Goal: Task Accomplishment & Management: Use online tool/utility

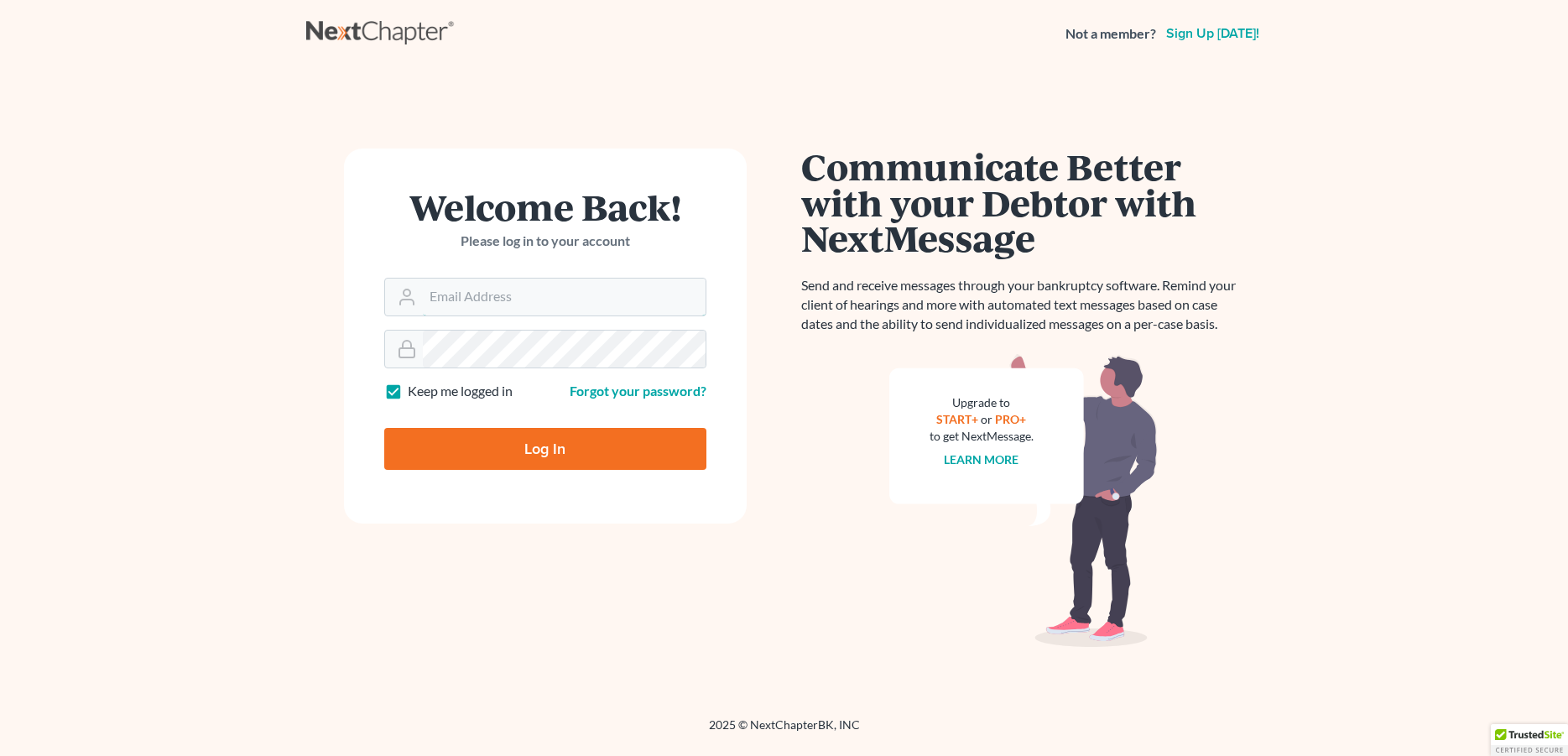
click at [460, 291] on input "Email Address" at bounding box center [564, 297] width 283 height 37
type input "[PERSON_NAME][EMAIL_ADDRESS][DOMAIN_NAME]"
click at [481, 440] on input "Log In" at bounding box center [546, 449] width 323 height 42
type input "Thinking..."
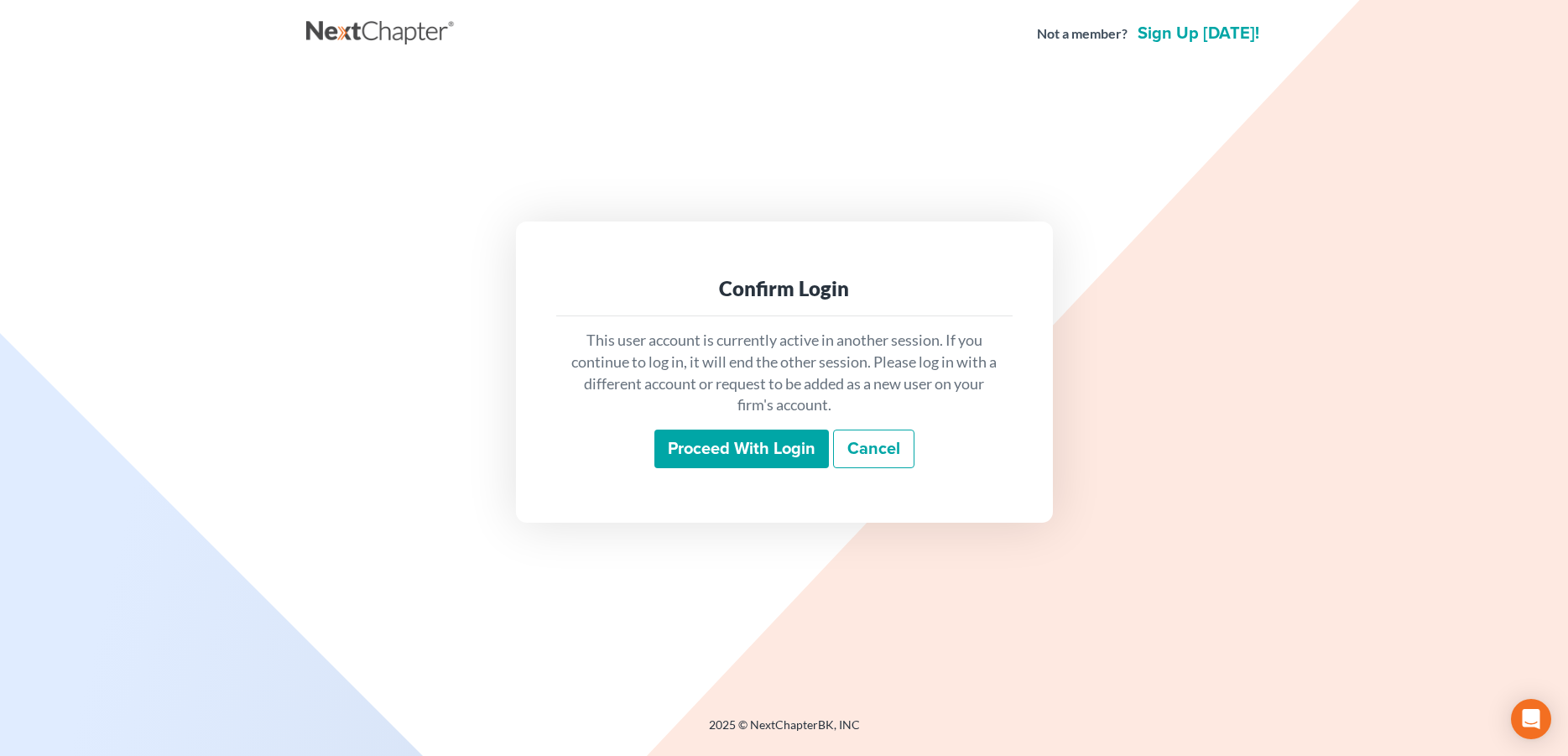
click at [775, 439] on input "Proceed with login" at bounding box center [741, 449] width 174 height 39
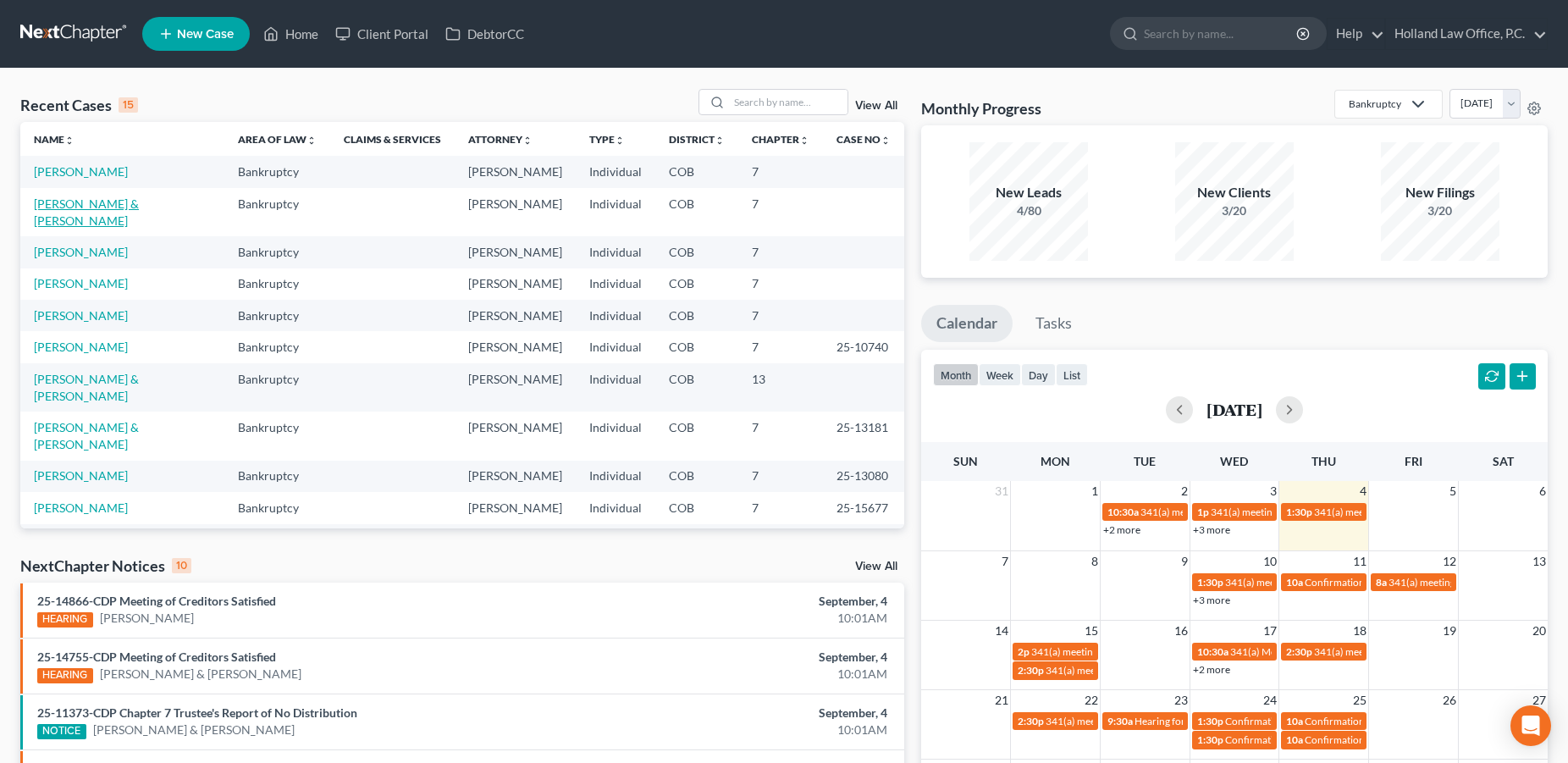
click at [88, 221] on link "Johnson, Brett & Huynh, Lanvy" at bounding box center [86, 212] width 105 height 32
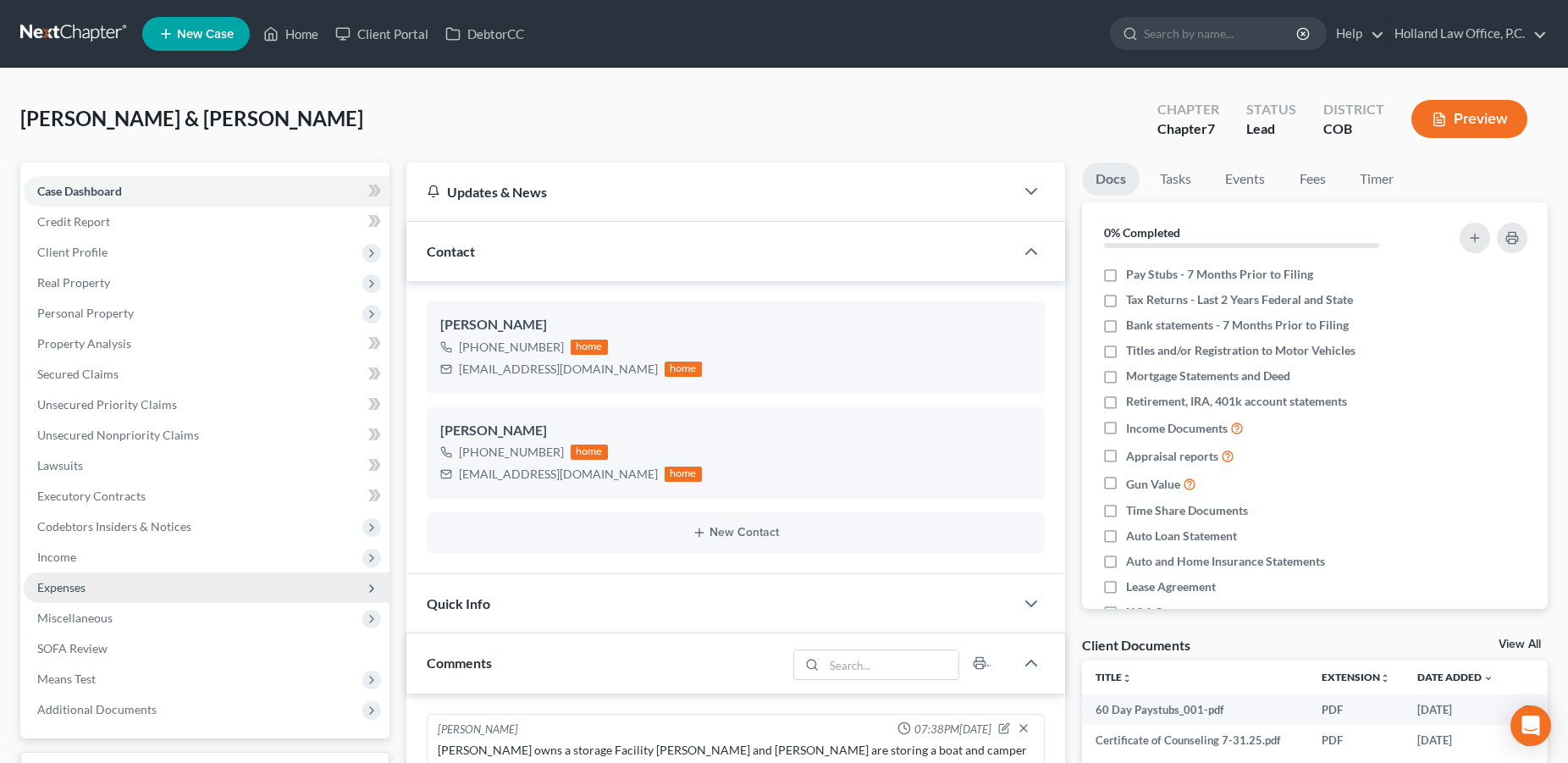
scroll to position [128, 0]
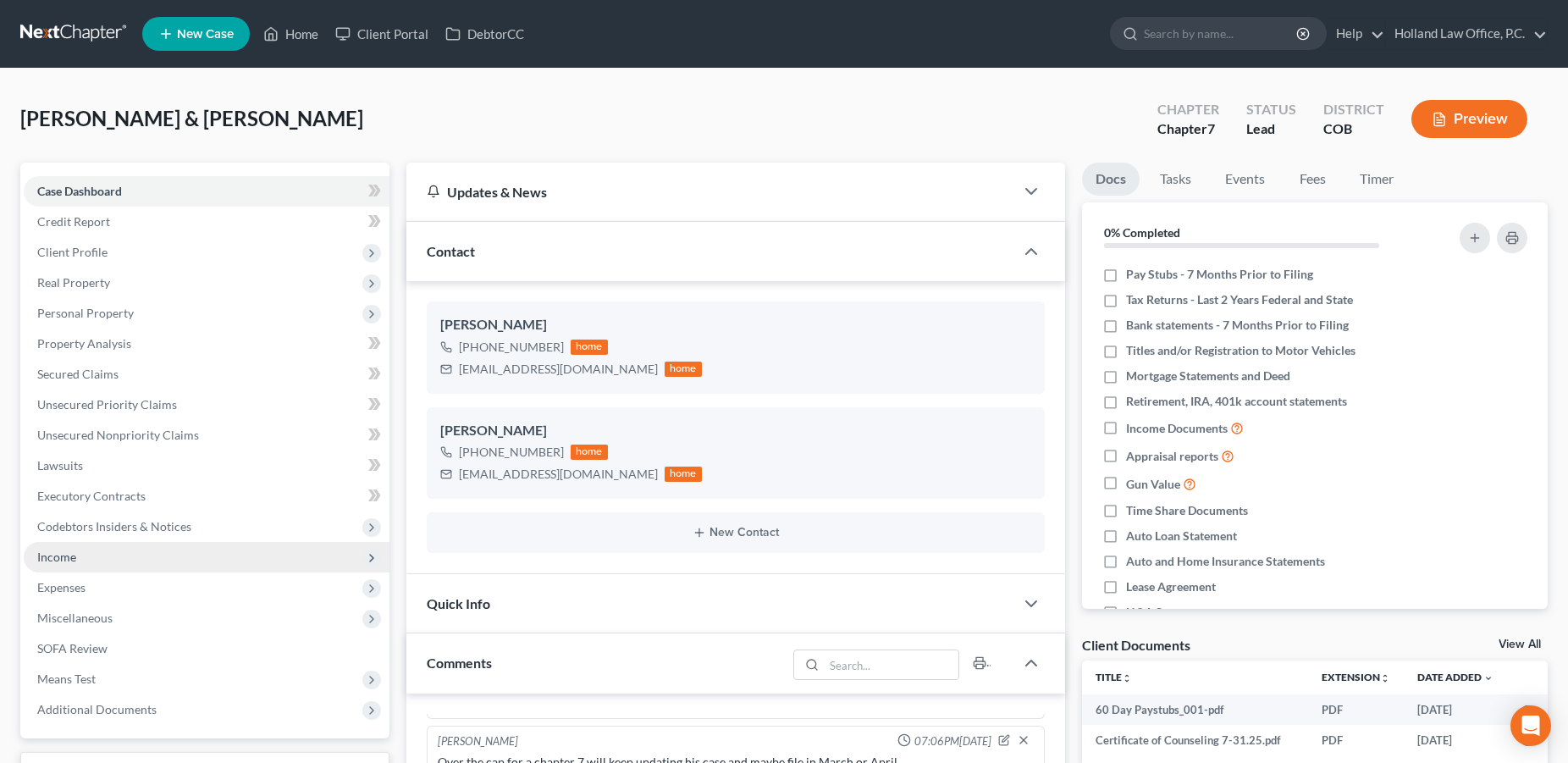
click at [71, 556] on span "Income" at bounding box center [57, 556] width 39 height 14
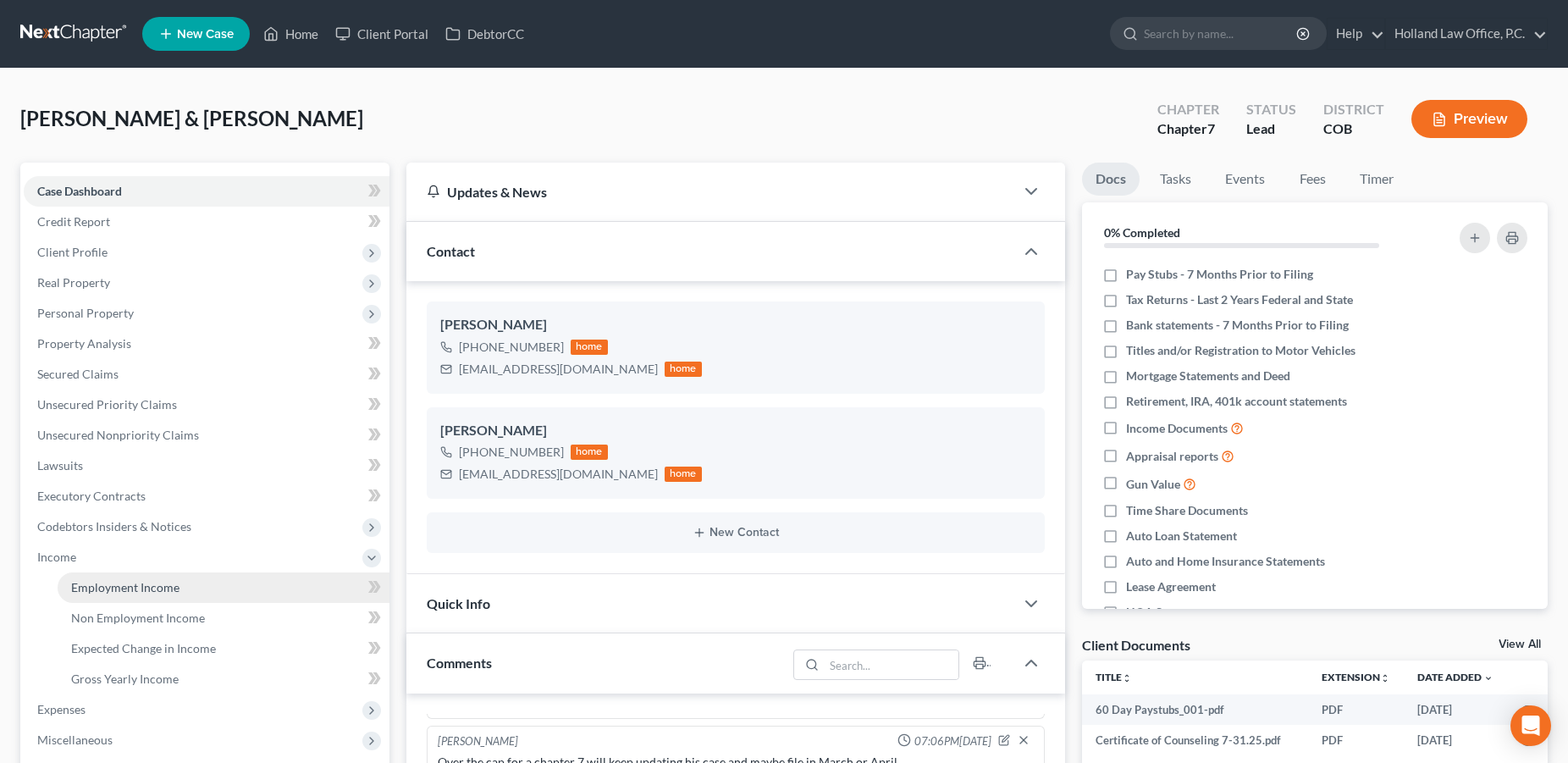
click at [180, 589] on link "Employment Income" at bounding box center [223, 587] width 332 height 31
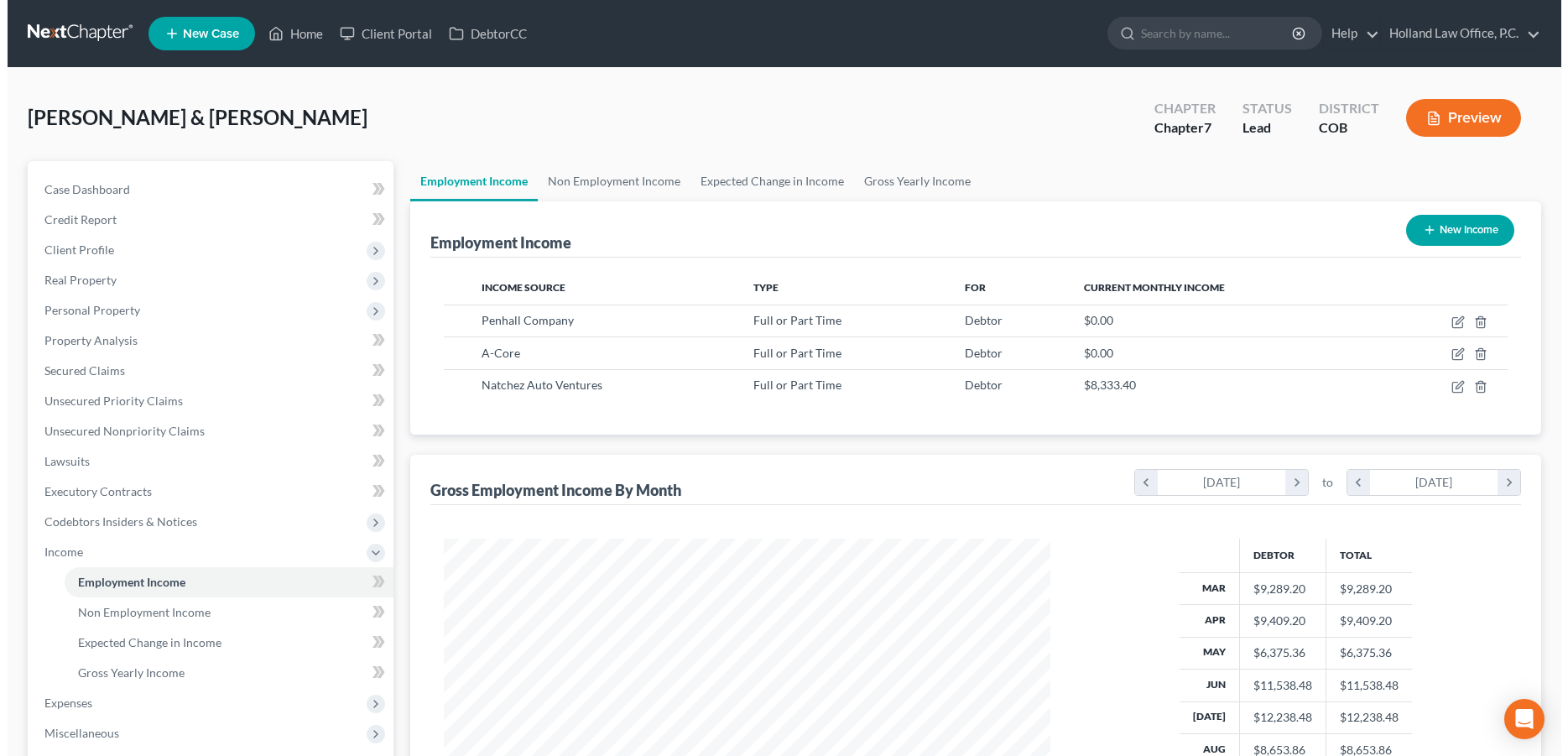
scroll to position [303, 640]
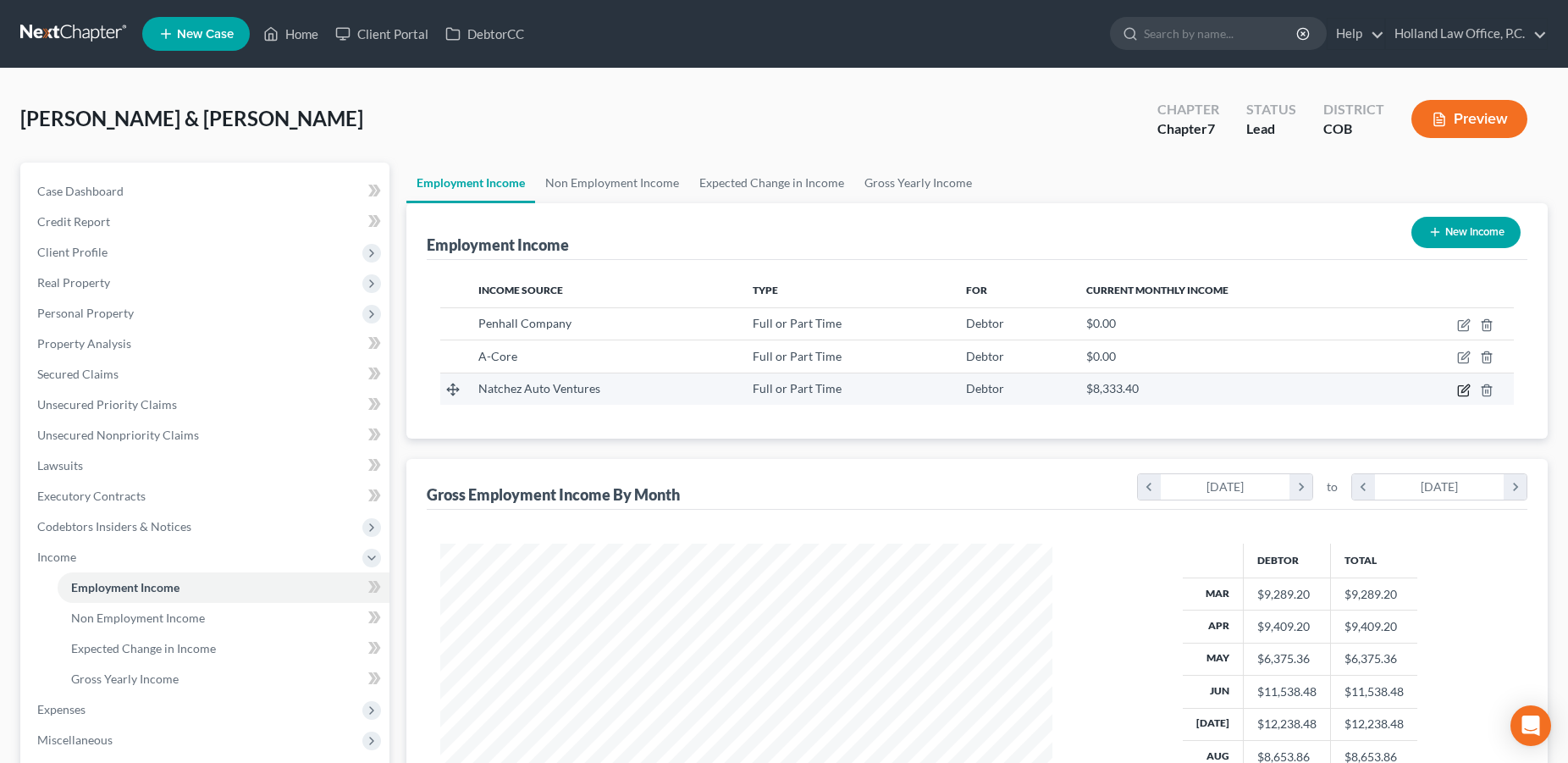
click at [1464, 390] on icon "button" at bounding box center [1463, 390] width 14 height 14
select select "0"
select select "25"
select select "1"
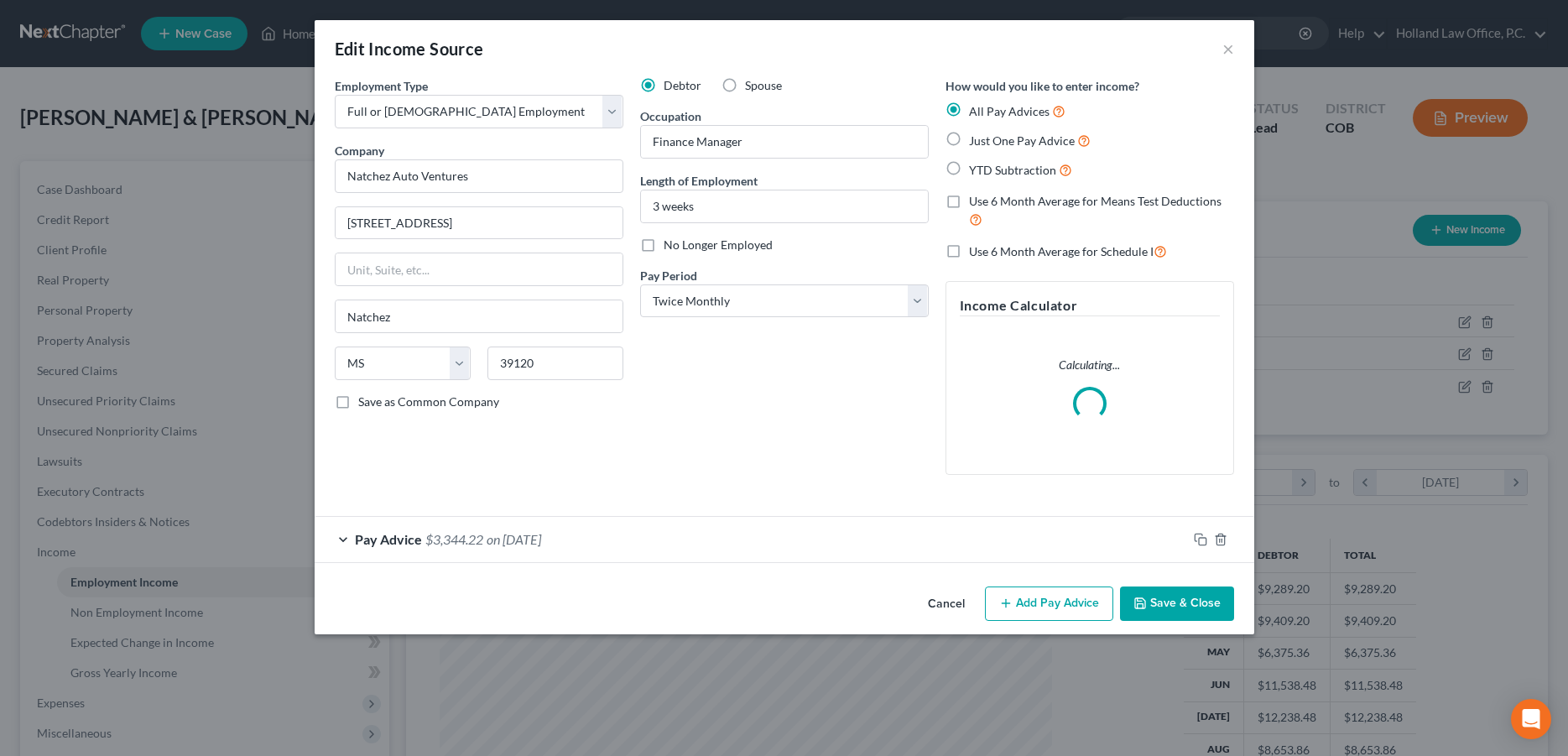
scroll to position [306, 646]
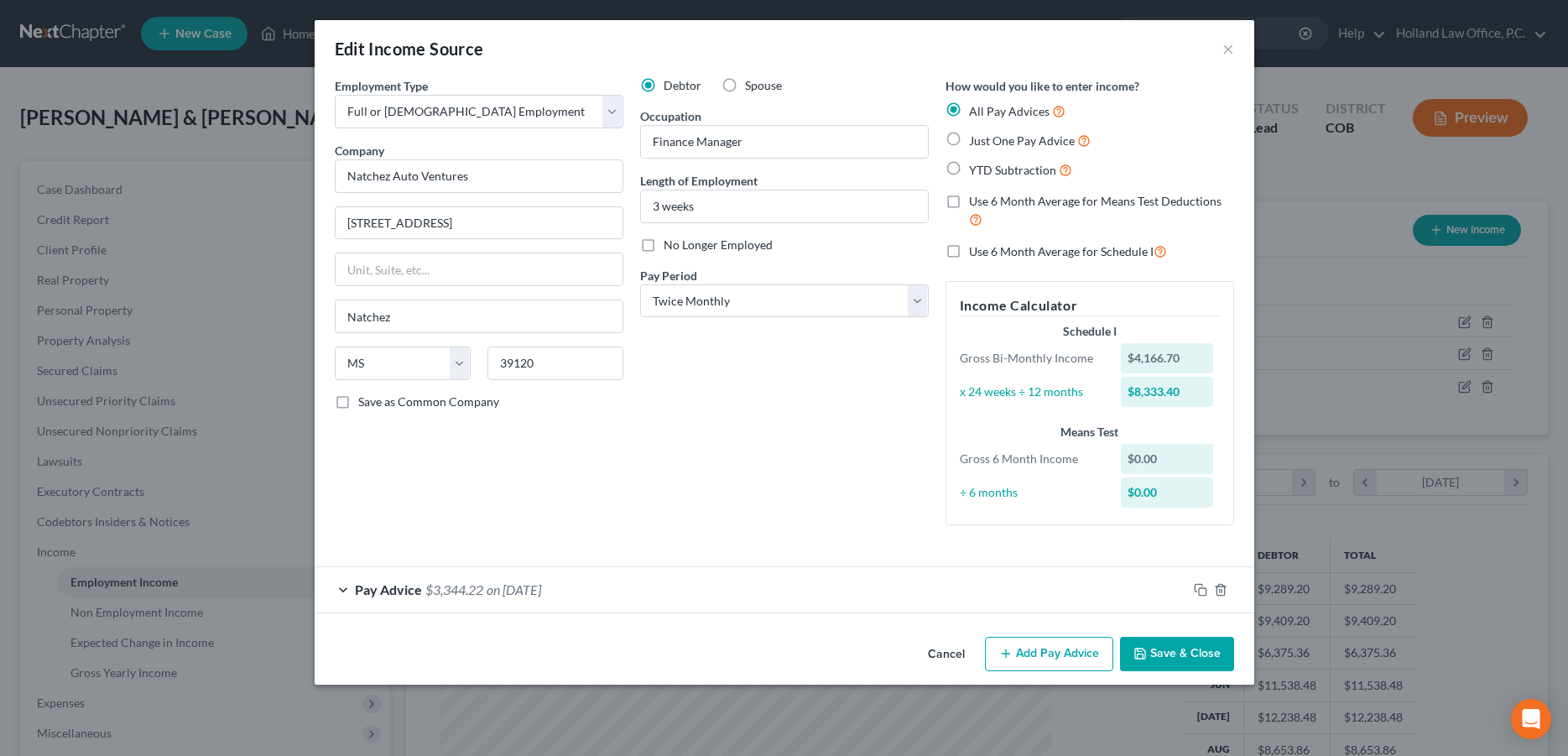
drag, startPoint x: 715, startPoint y: 598, endPoint x: 678, endPoint y: 644, distance: 59.0
click at [714, 598] on div "Pay Advice $3,344.22 on 09/02/2025" at bounding box center [750, 589] width 873 height 44
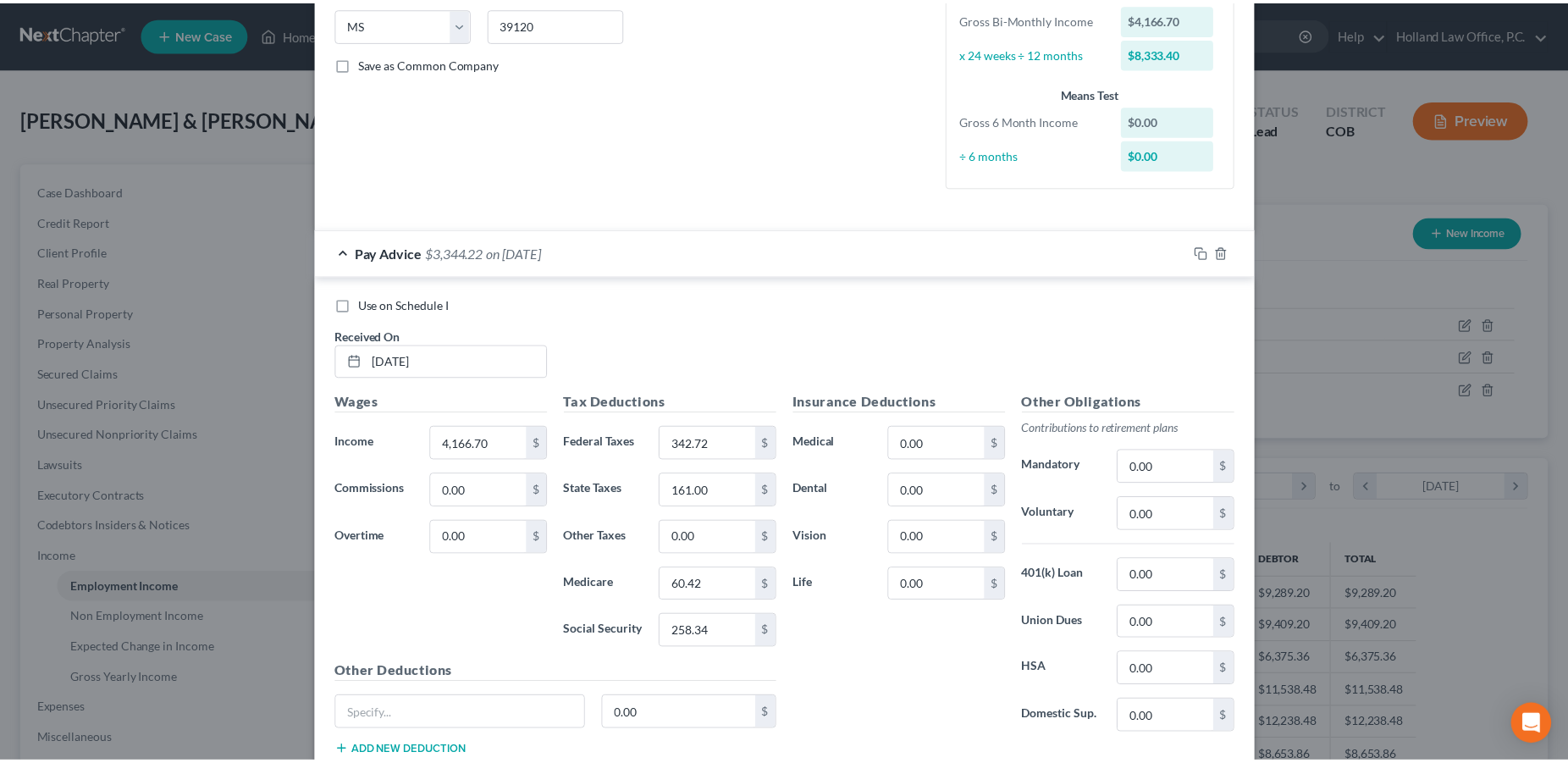
scroll to position [458, 0]
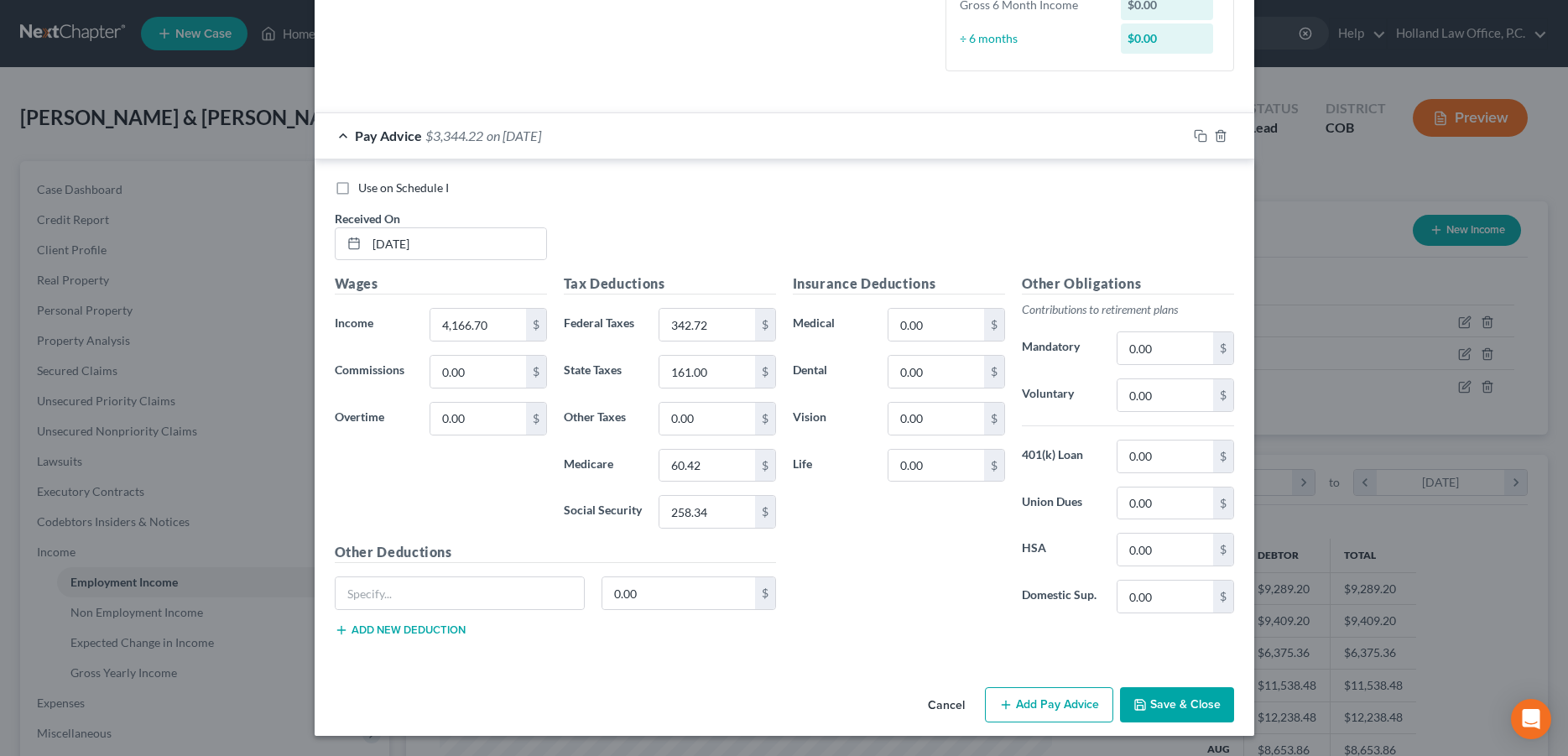
click at [1160, 696] on button "Save & Close" at bounding box center [1177, 704] width 114 height 35
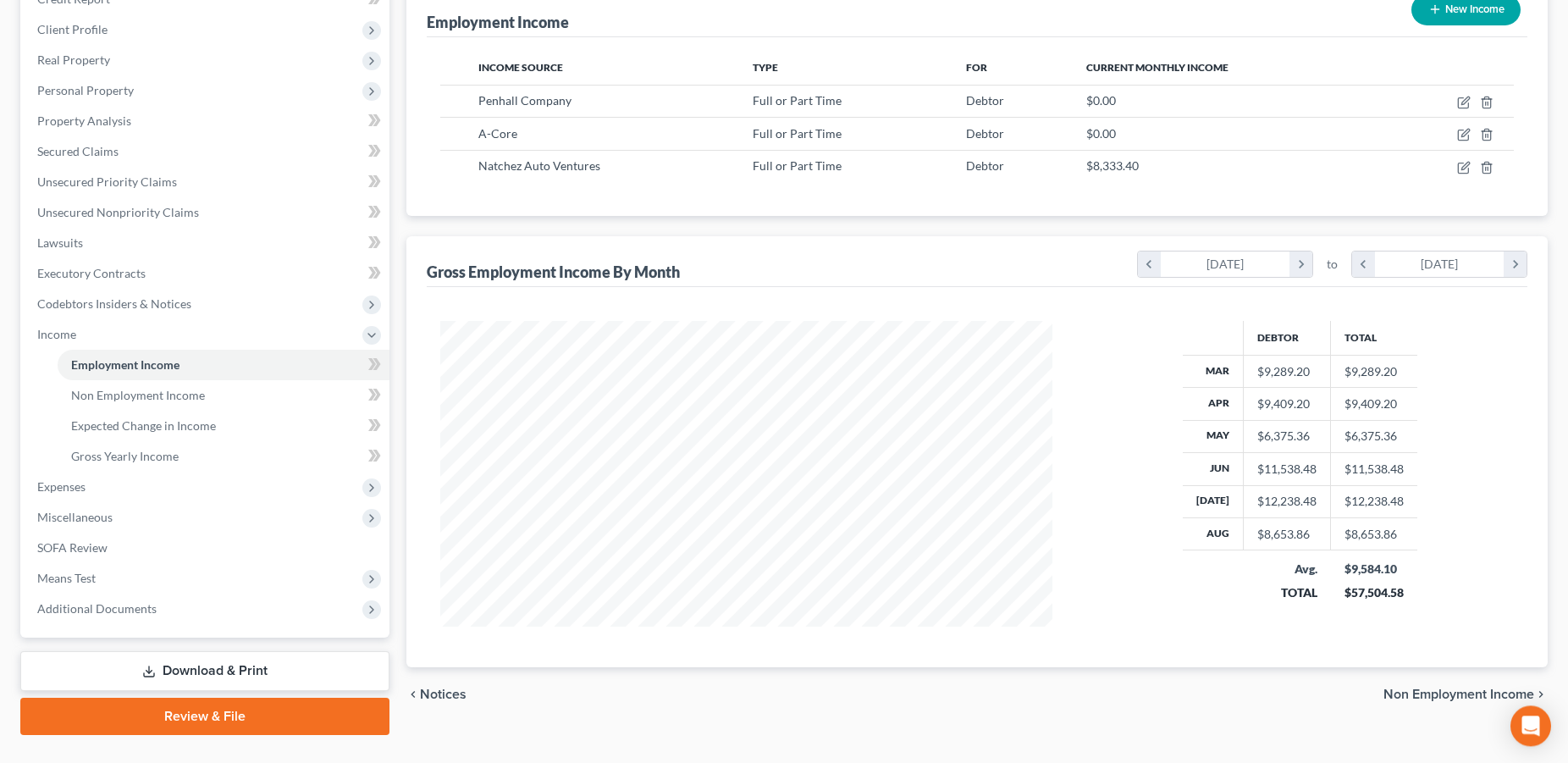
scroll to position [258, 0]
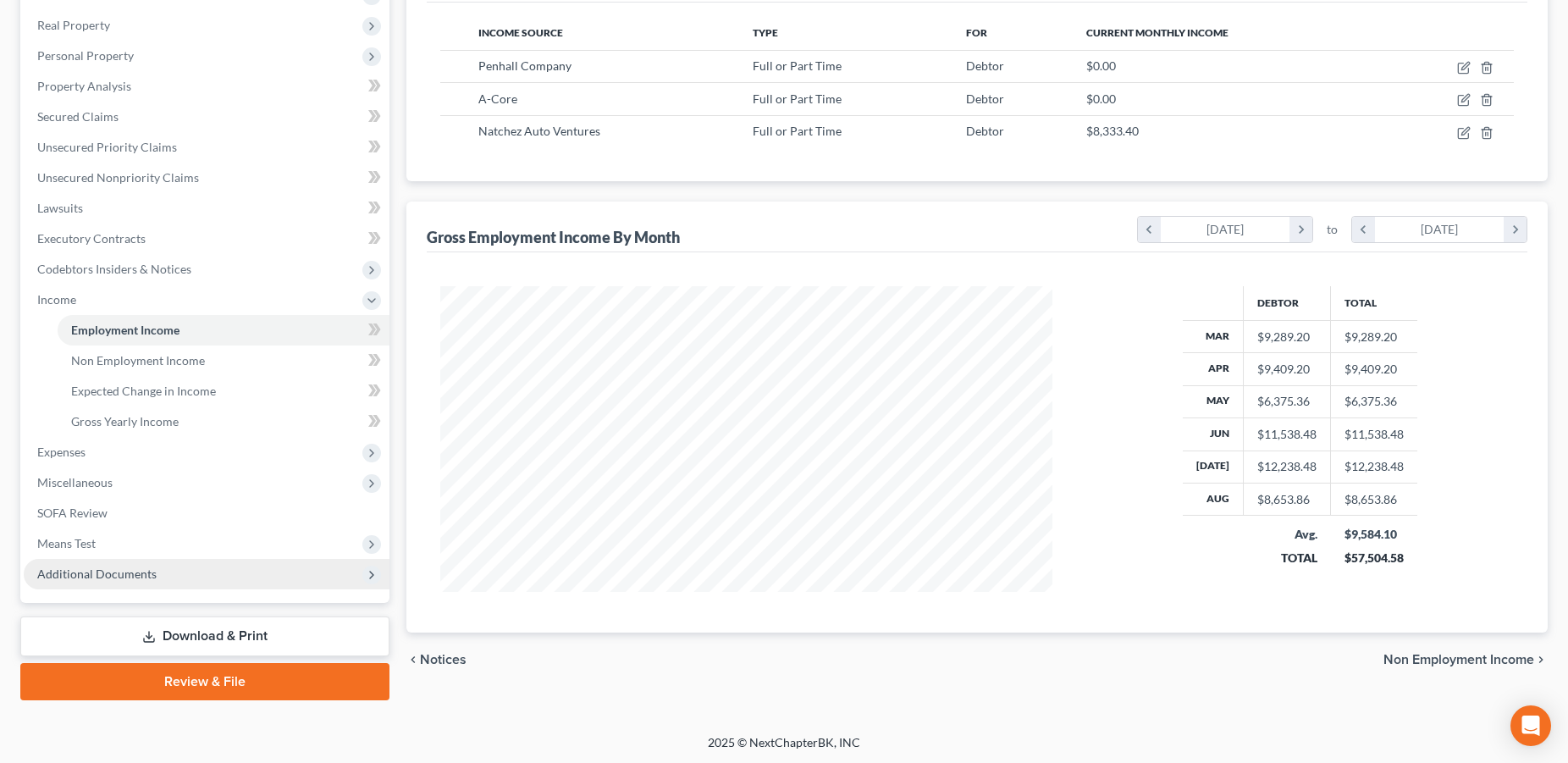
click at [107, 577] on span "Additional Documents" at bounding box center [97, 573] width 119 height 14
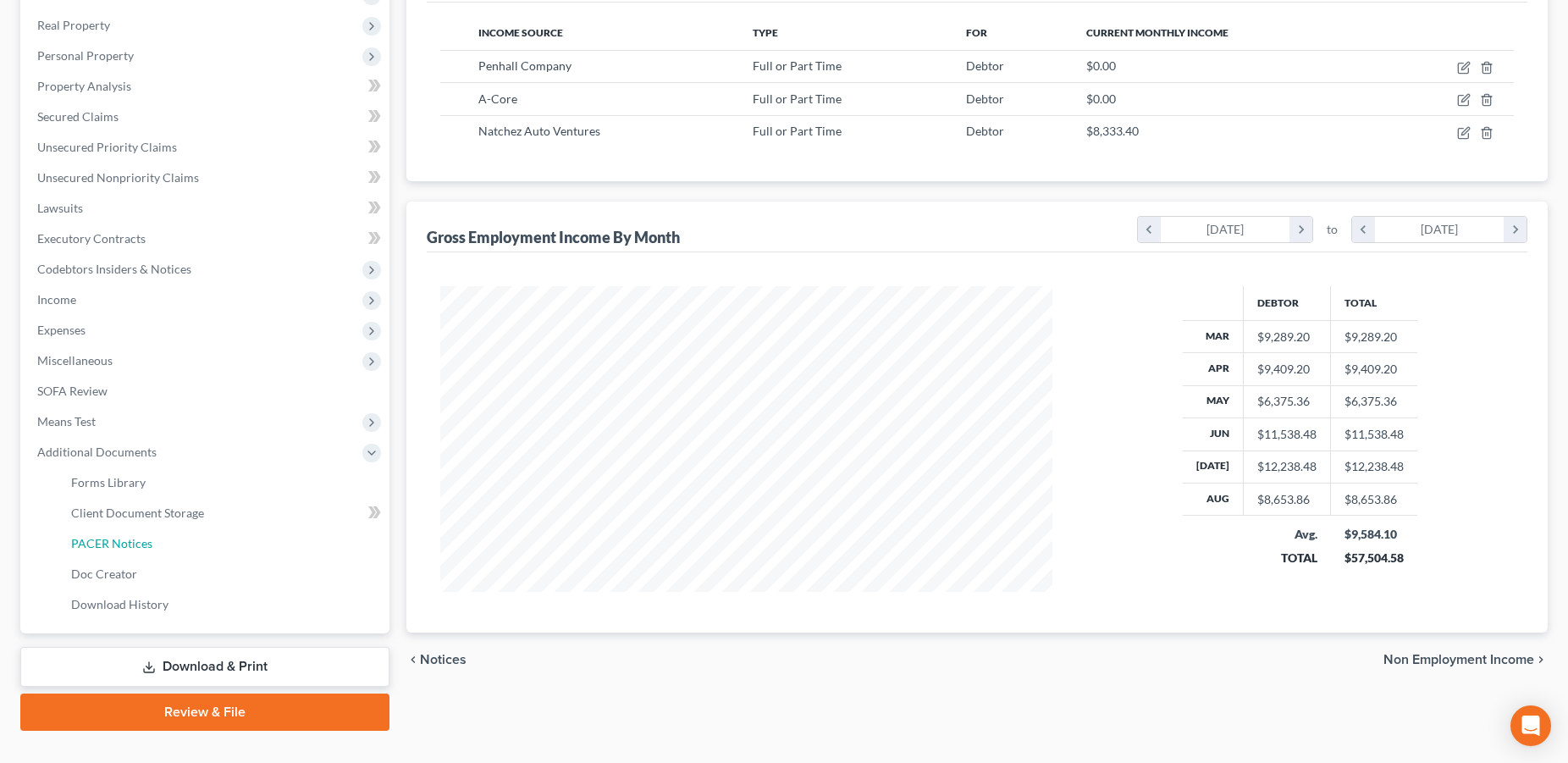
drag, startPoint x: 127, startPoint y: 543, endPoint x: 859, endPoint y: 528, distance: 732.2
click at [128, 543] on span "PACER Notices" at bounding box center [111, 542] width 81 height 14
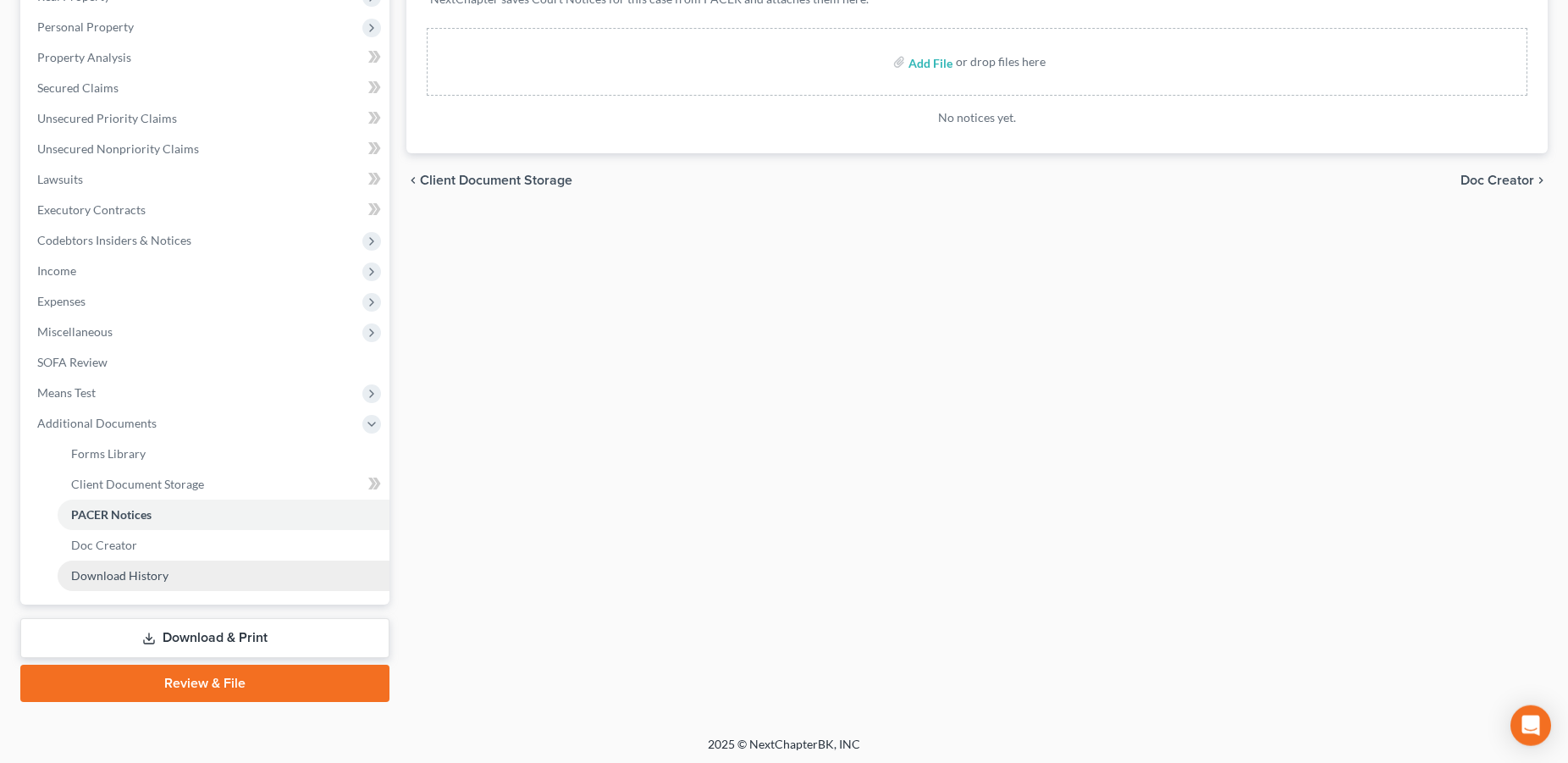
scroll to position [288, 0]
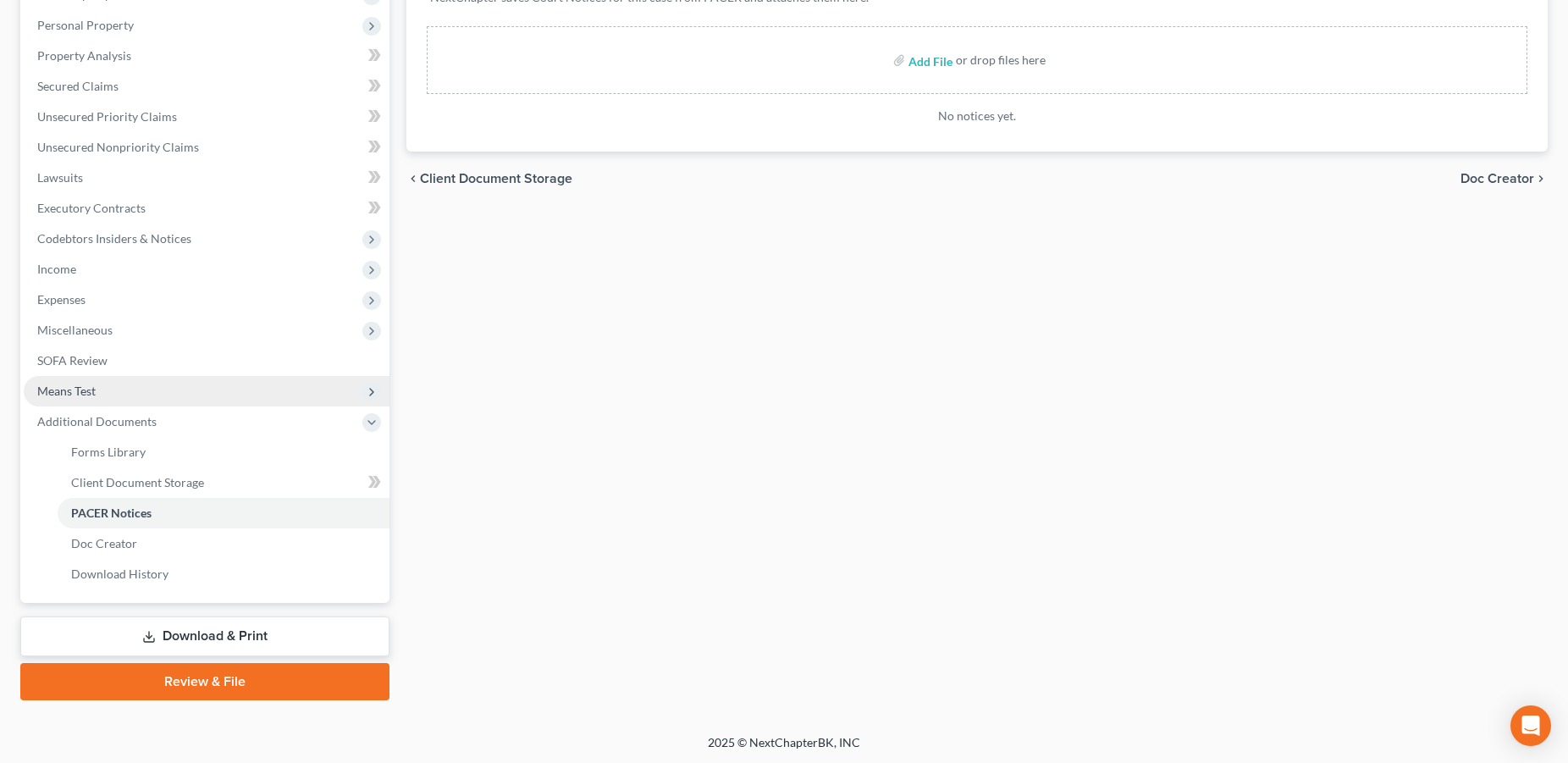
click at [53, 390] on span "Means Test" at bounding box center [66, 390] width 59 height 14
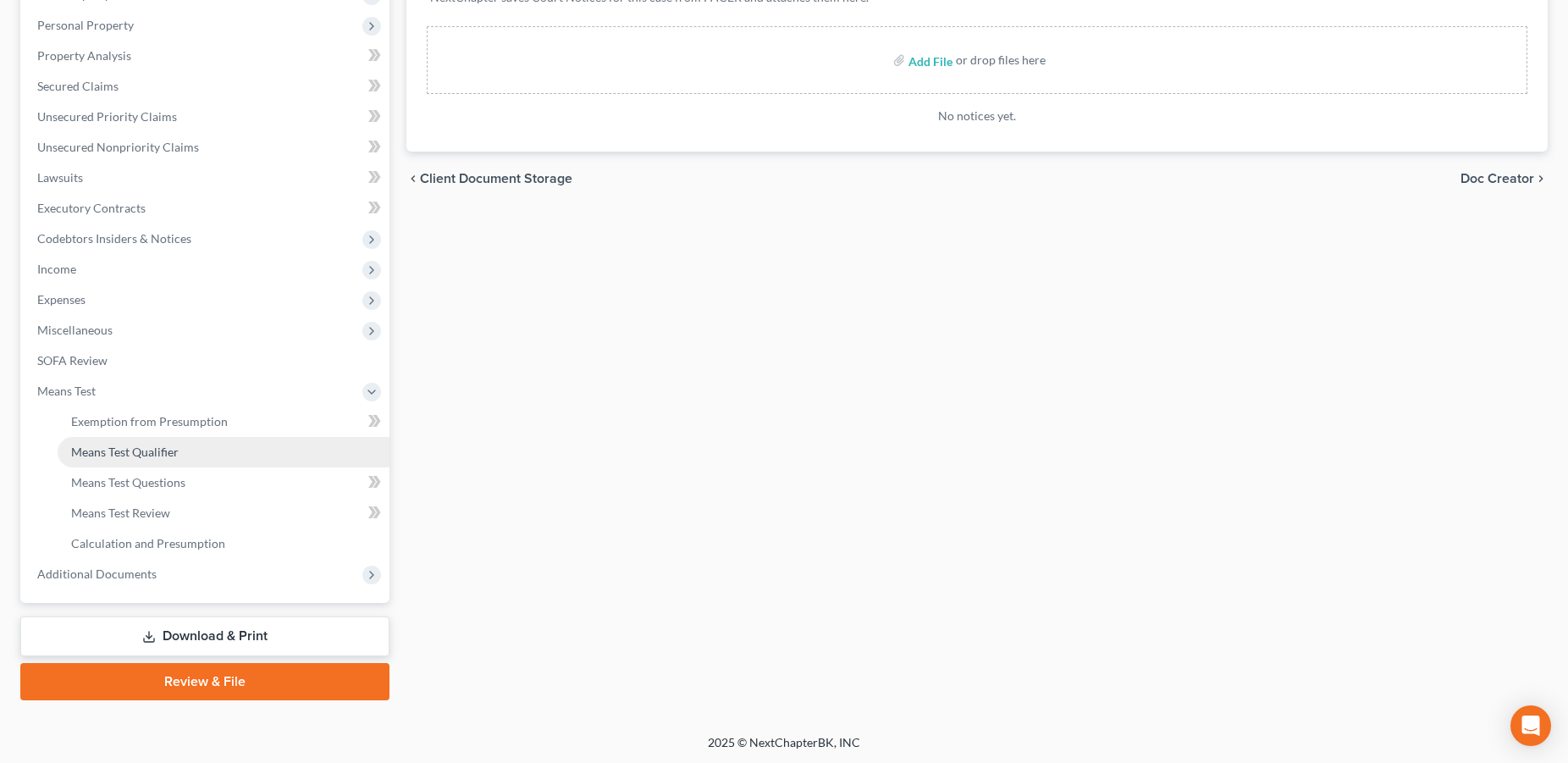
click at [209, 451] on link "Means Test Qualifier" at bounding box center [223, 452] width 332 height 31
